Goal: Communication & Community: Connect with others

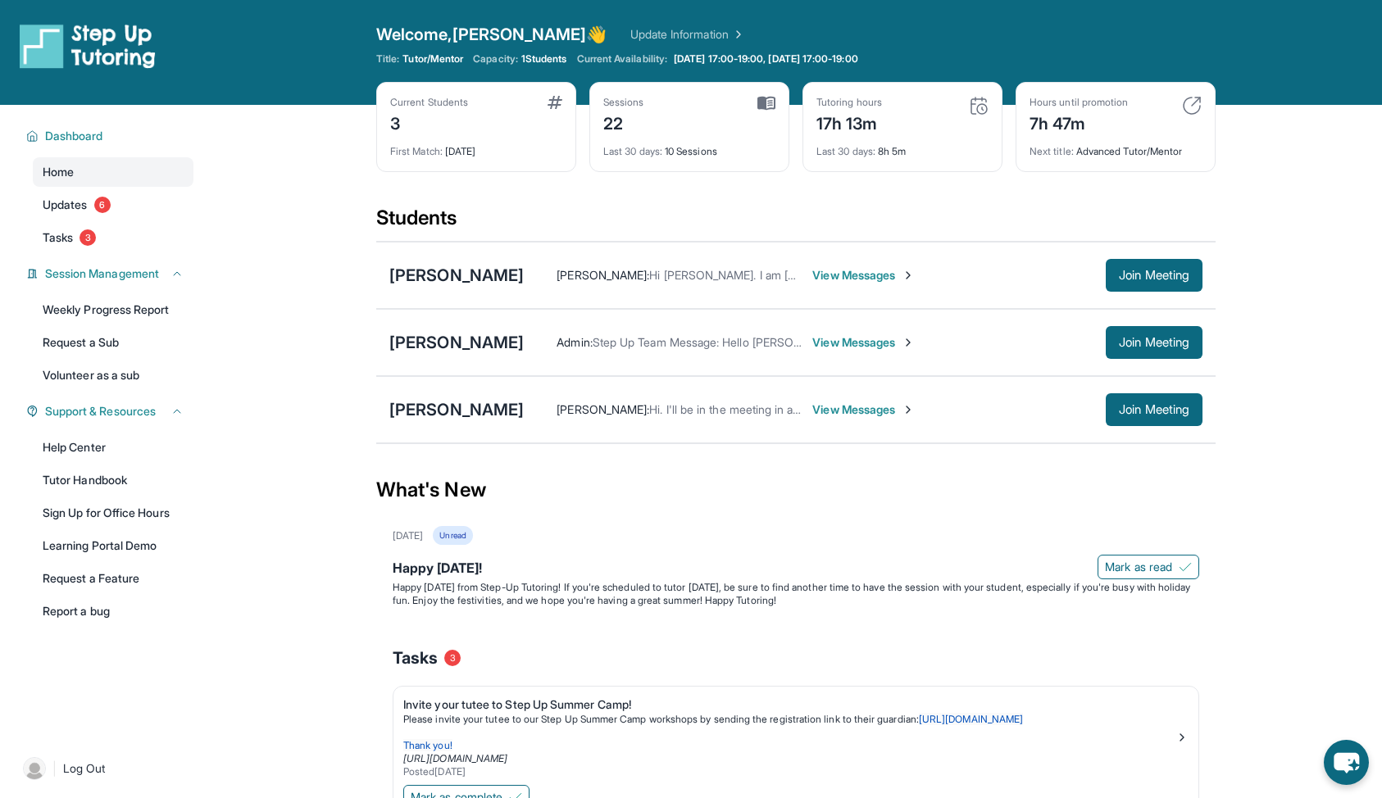
click at [833, 270] on span "View Messages" at bounding box center [863, 275] width 102 height 16
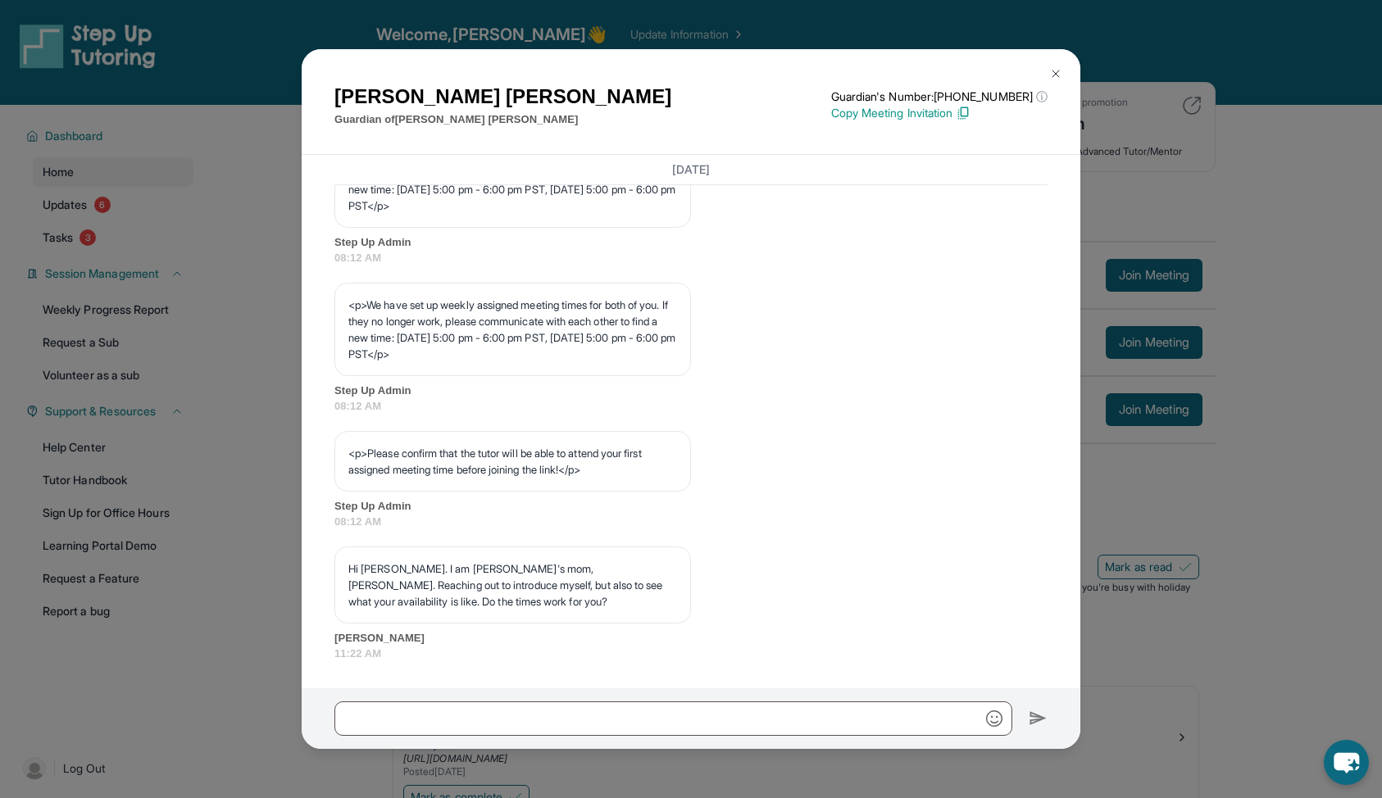
scroll to position [854, 0]
click at [1156, 532] on div "[PERSON_NAME] Guardian of [PERSON_NAME] Guardian's Number: [PHONE_NUMBER] ⓘ Thi…" at bounding box center [691, 399] width 1382 height 798
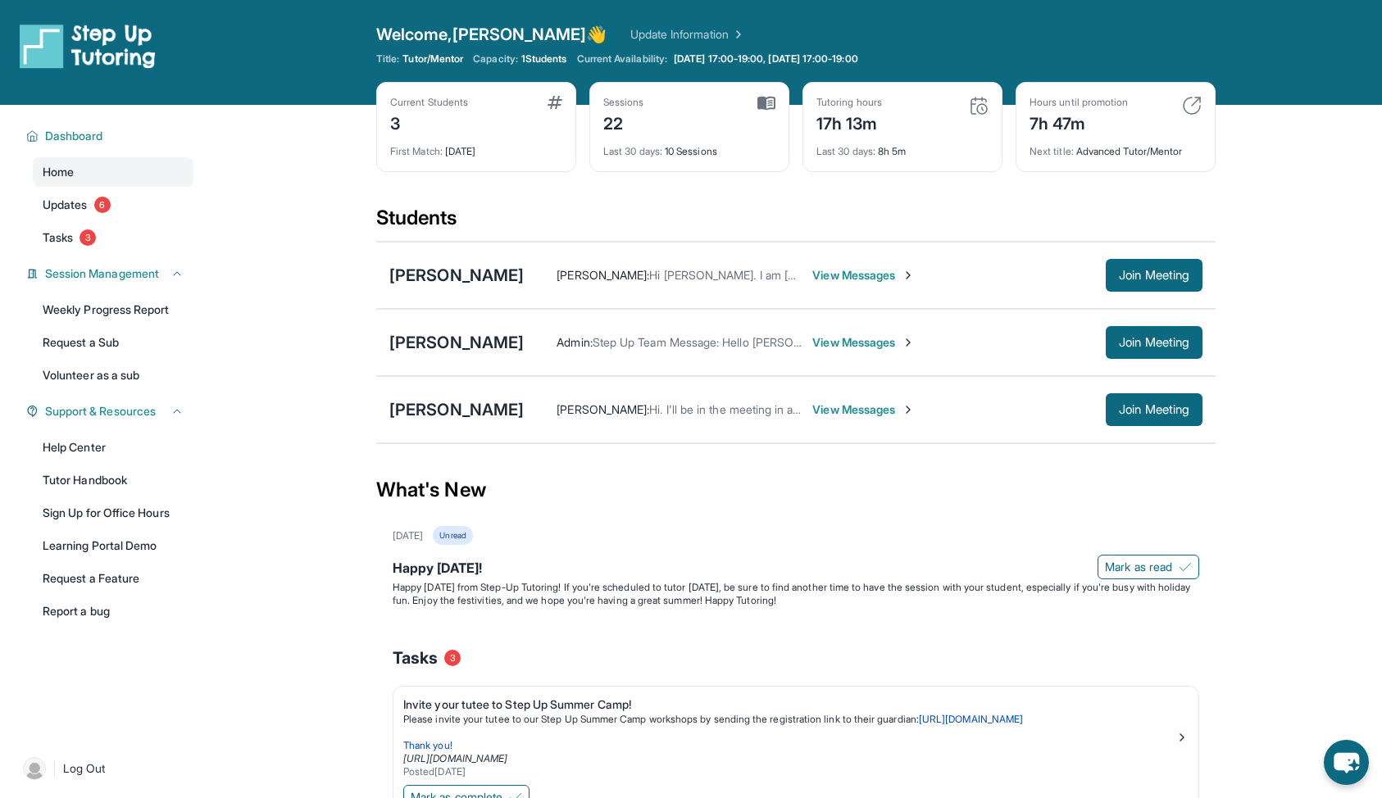
click at [835, 280] on span "View Messages" at bounding box center [863, 275] width 102 height 16
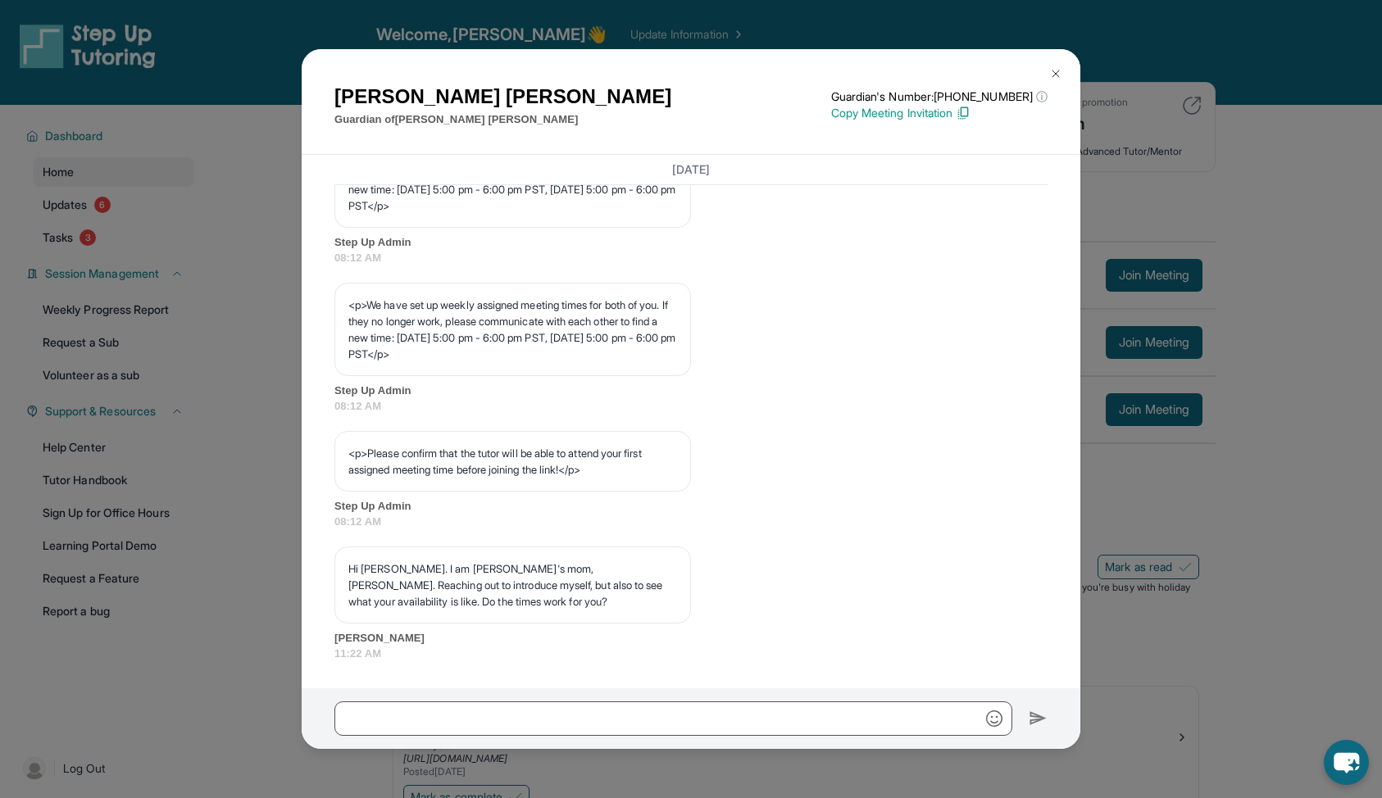
click at [1193, 425] on div "Beatriz Escobedo Guardian of Roberto Arias Guardian's Number: +18779599489 ⓘ Th…" at bounding box center [691, 399] width 1382 height 798
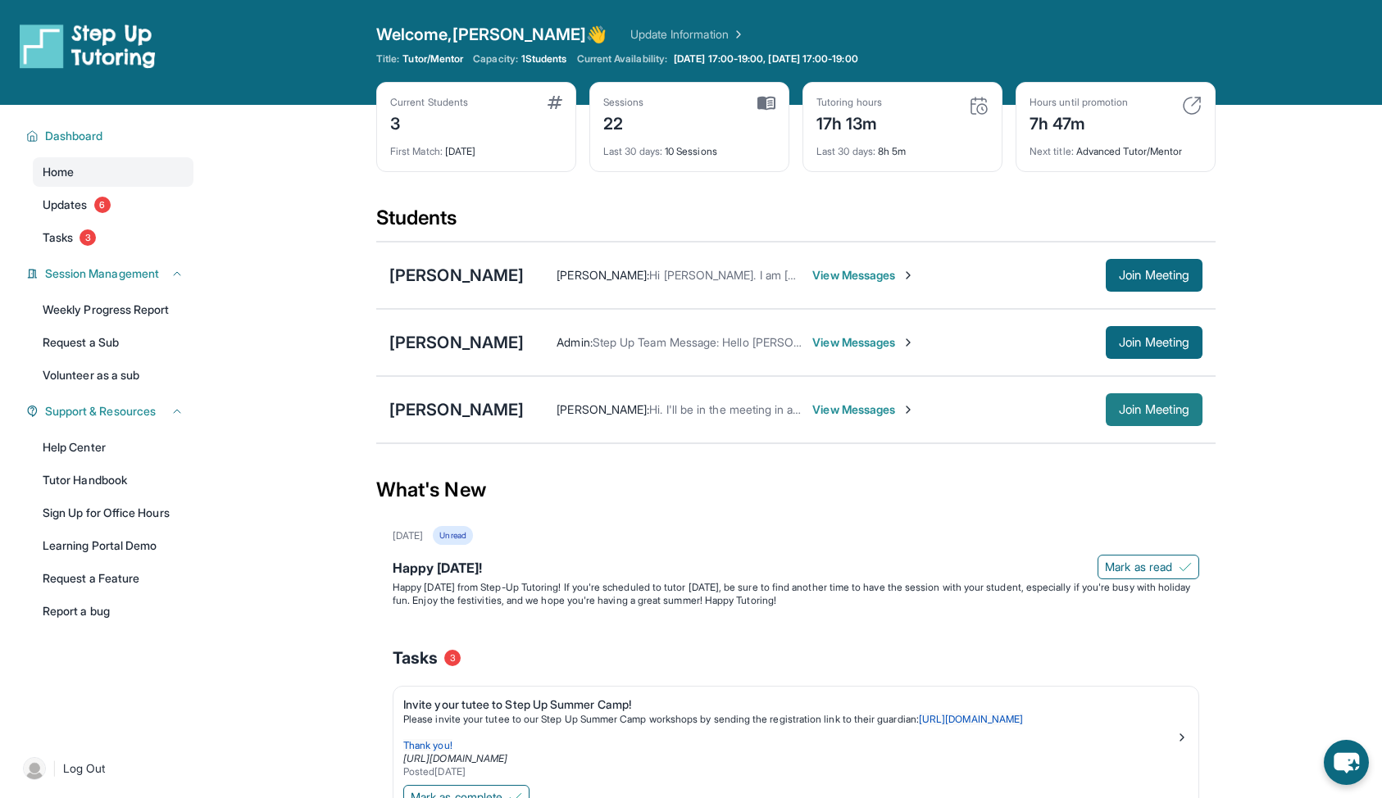
click at [1134, 405] on span "Join Meeting" at bounding box center [1154, 410] width 70 height 10
click at [881, 60] on link "[DATE] 17:00-19:00, [DATE] 17:00-19:00" at bounding box center [775, 58] width 211 height 13
drag, startPoint x: 374, startPoint y: 496, endPoint x: 1124, endPoint y: 611, distance: 758.8
click at [1124, 611] on main "Current Students 3 First Match : 4 months ago Sessions 22 Last 30 days : 10 Ses…" at bounding box center [796, 618] width 1172 height 1027
click at [1055, 663] on div "Tasks 3" at bounding box center [796, 658] width 806 height 23
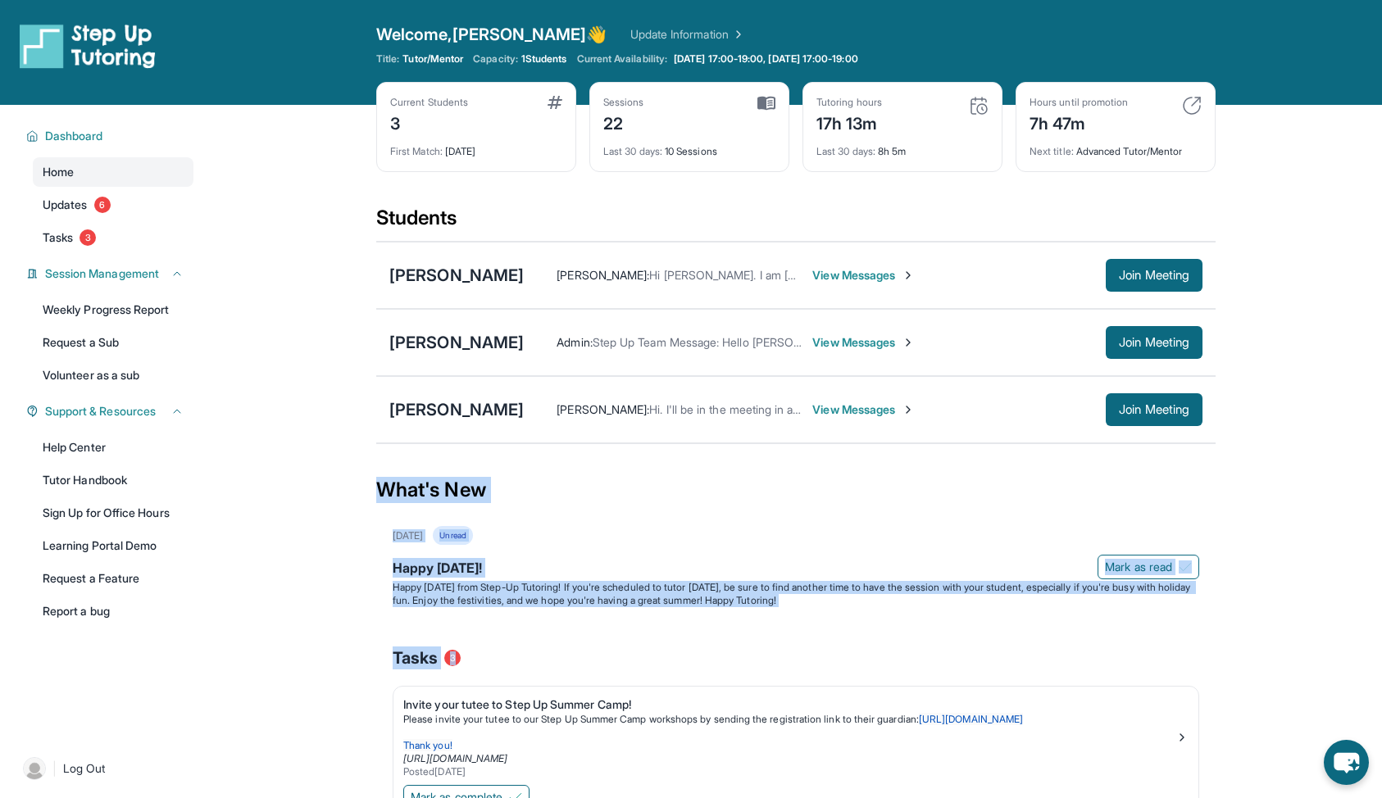
drag, startPoint x: 502, startPoint y: 665, endPoint x: 378, endPoint y: 467, distance: 233.5
click at [378, 467] on section "What's New July 4th Unread Happy 4th of July! Mark as read Happy Independence D…" at bounding box center [795, 781] width 839 height 655
click at [626, 448] on section "Students Roberto Arias Beatriz Escobedo : Hi Ian. I am Roberto's mom, Adriana. …" at bounding box center [795, 329] width 839 height 249
drag, startPoint x: 368, startPoint y: 485, endPoint x: 520, endPoint y: 668, distance: 238.0
click at [520, 668] on main "Current Students 3 First Match : 4 months ago Sessions 22 Last 30 days : 10 Ses…" at bounding box center [796, 618] width 1172 height 1027
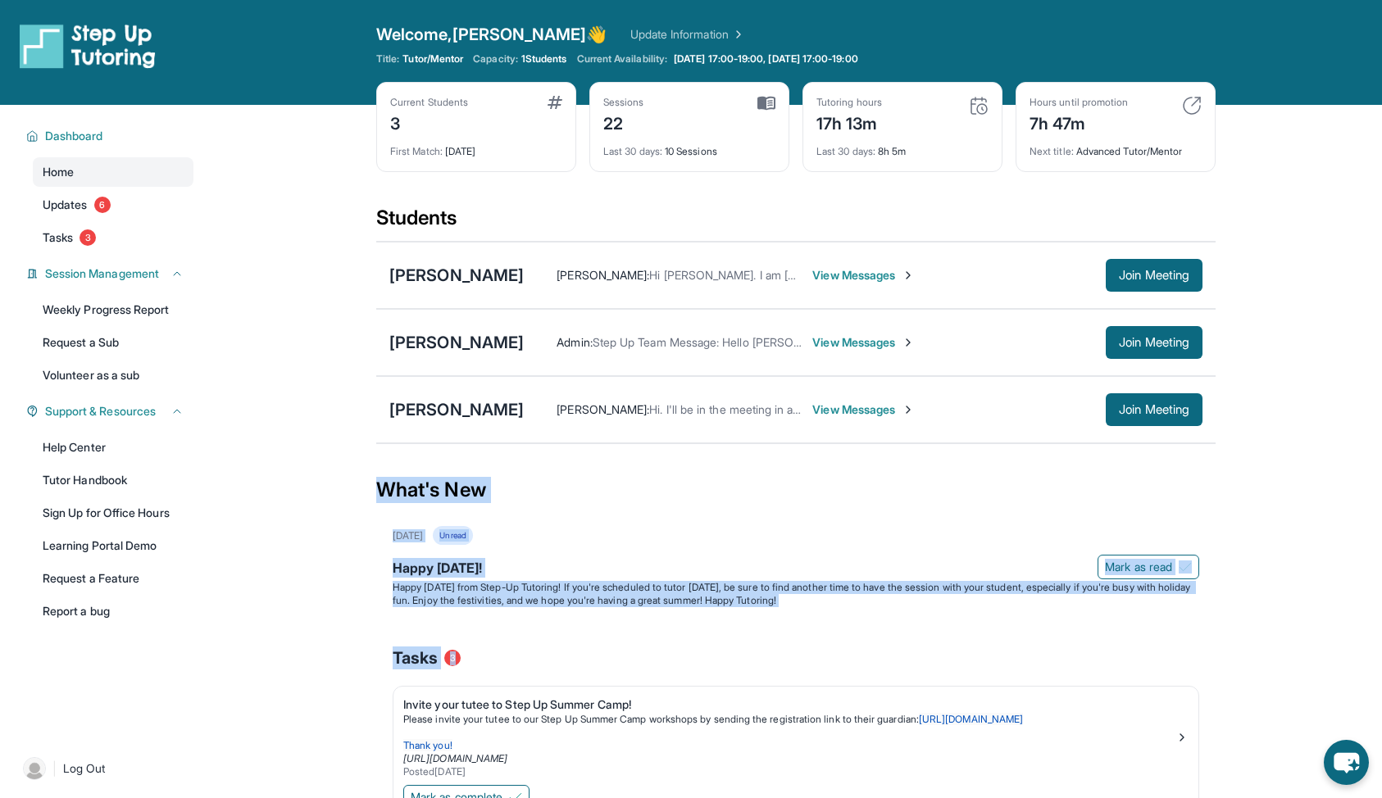
click at [675, 493] on div "What's New" at bounding box center [795, 490] width 839 height 72
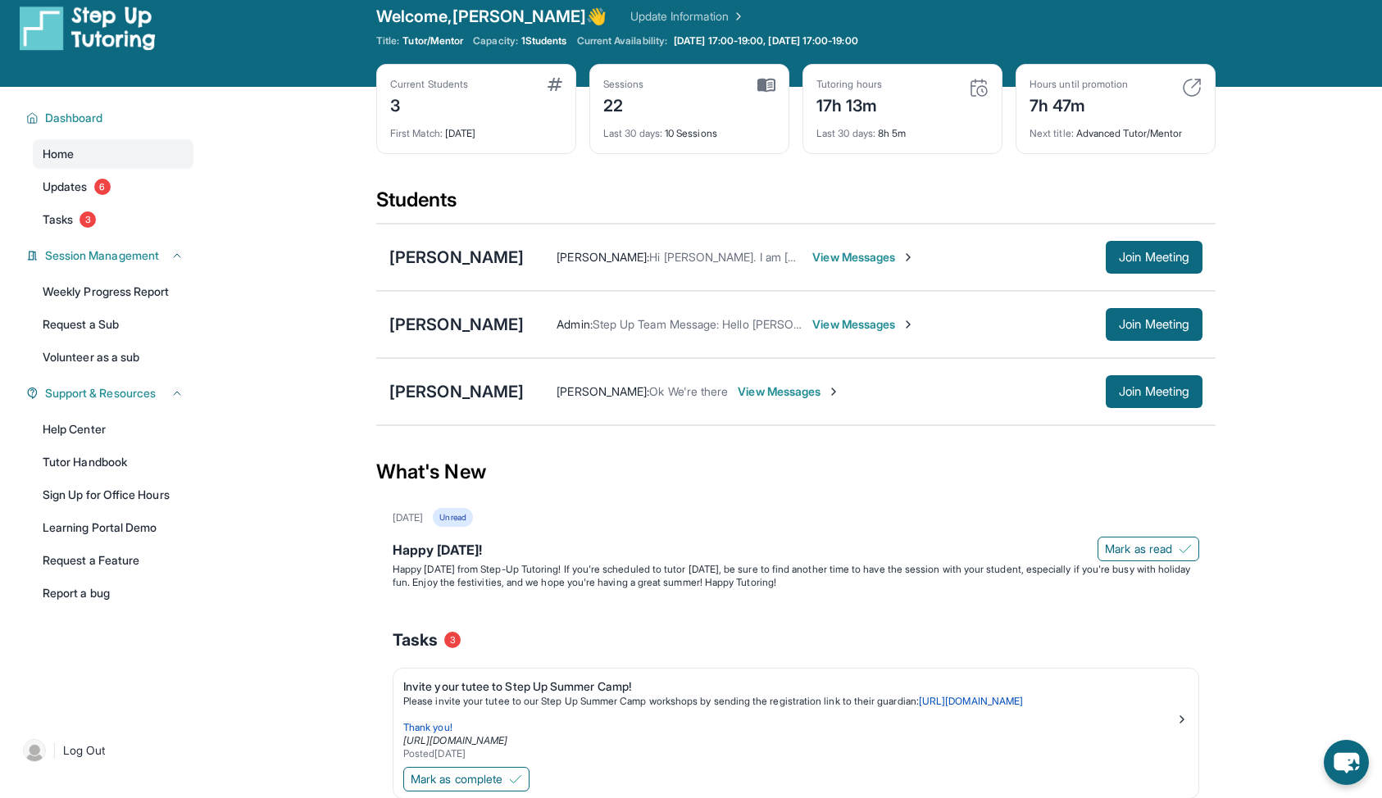
scroll to position [23, 0]
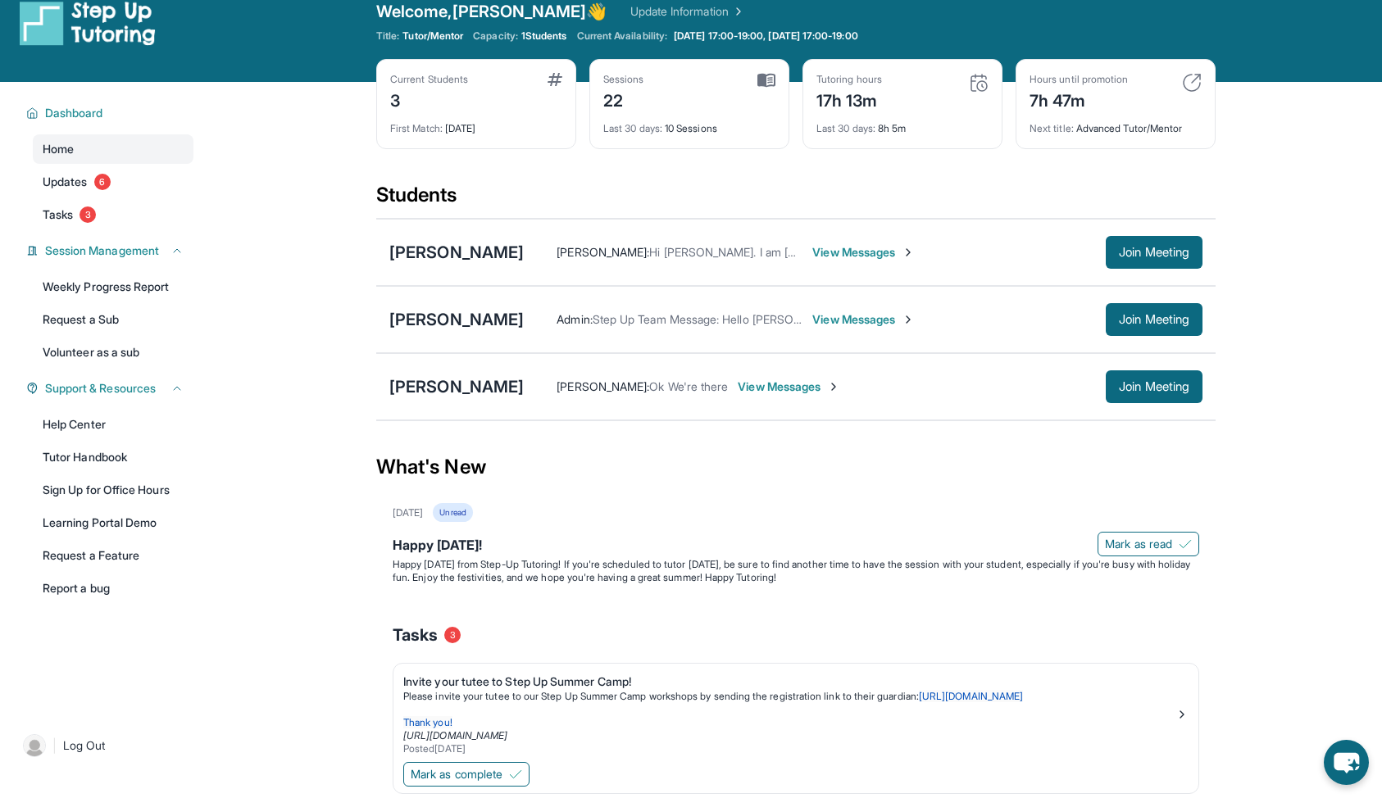
click at [836, 248] on span "View Messages" at bounding box center [863, 252] width 102 height 16
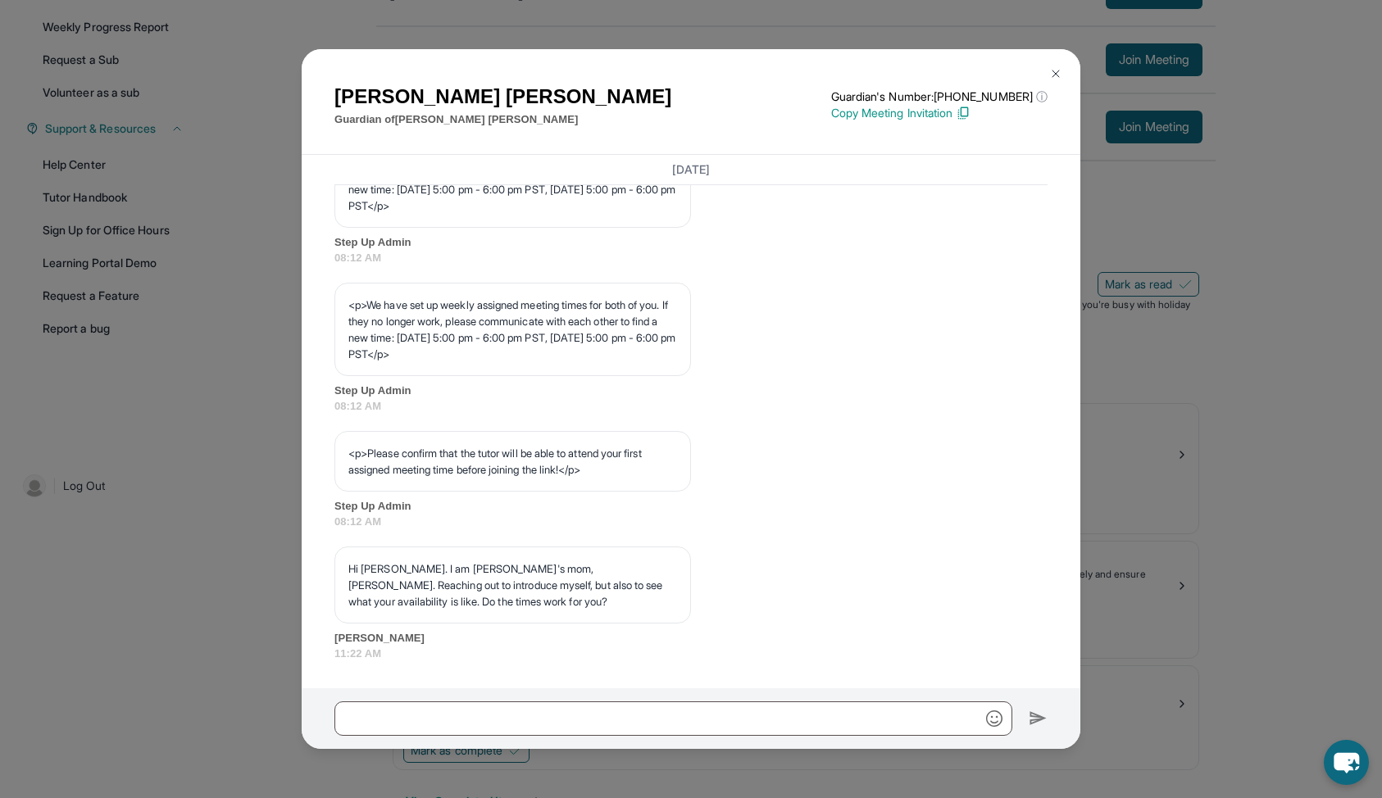
scroll to position [271, 0]
